Goal: Task Accomplishment & Management: Use online tool/utility

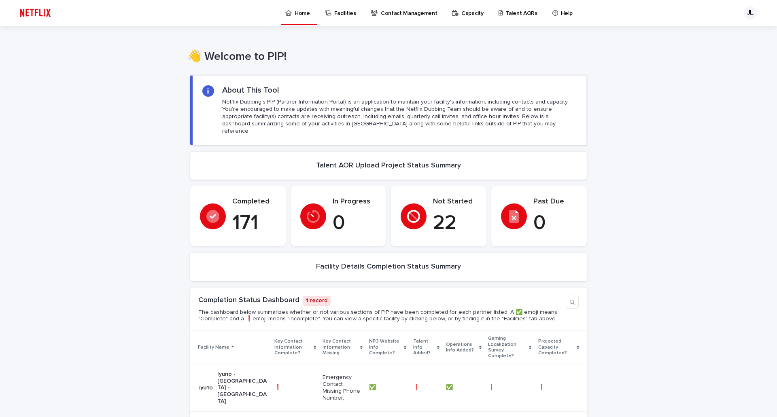
click at [505, 11] on p "Talent AORs" at bounding box center [521, 8] width 32 height 17
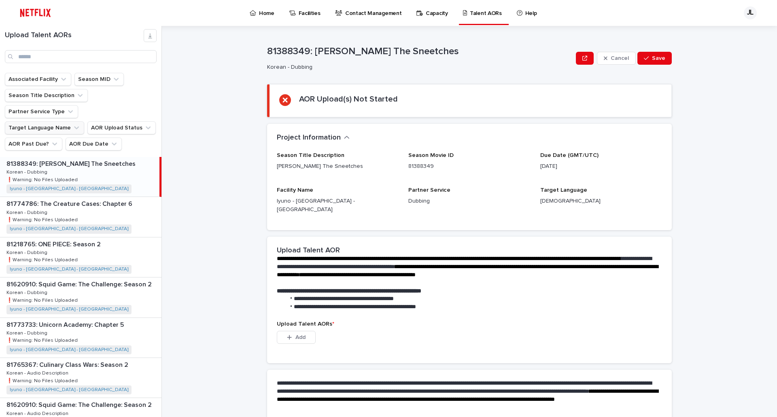
click at [64, 121] on button "Target Language Name" at bounding box center [44, 127] width 79 height 13
drag, startPoint x: 49, startPoint y: 147, endPoint x: 43, endPoint y: 146, distance: 6.1
click at [50, 147] on input at bounding box center [59, 147] width 103 height 13
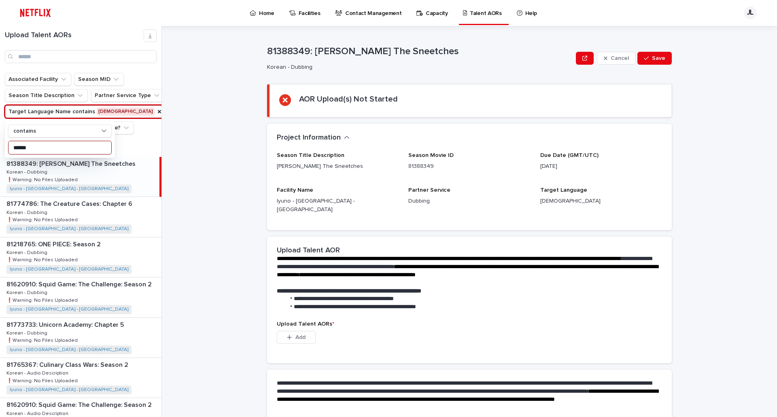
type input "******"
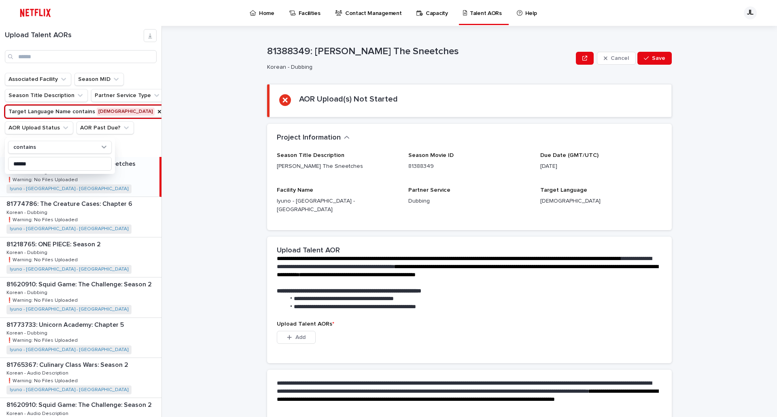
click at [130, 195] on div "81388349: [PERSON_NAME] The Sneetches 81388349: [PERSON_NAME] The Sneetches Kor…" at bounding box center [79, 177] width 159 height 40
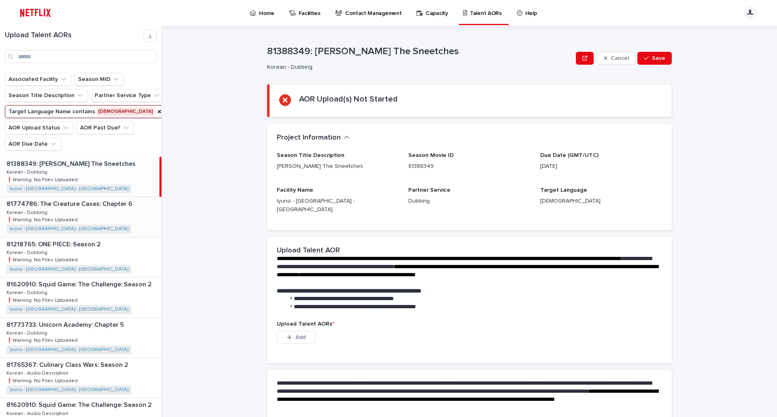
click at [110, 235] on div "81774786: The Creature Cases: Chapter 6 81774786: The Creature Cases: Chapter 6…" at bounding box center [80, 217] width 161 height 40
click at [126, 268] on div "81218765: ONE PIECE: Season 2 81218765: ONE PIECE: Season 2 Korean - Dubbing Ko…" at bounding box center [80, 257] width 161 height 40
click at [124, 237] on div "81774786: The Creature Cases: Chapter 6 81774786: The Creature Cases: Chapter 6…" at bounding box center [80, 217] width 161 height 40
click at [112, 197] on div "81388349: [PERSON_NAME] The Sneetches 81388349: [PERSON_NAME] The Sneetches Kor…" at bounding box center [80, 177] width 161 height 40
